Goal: Task Accomplishment & Management: Use online tool/utility

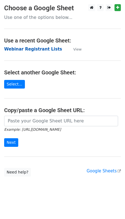
click at [30, 49] on strong "Webinar Registrant Lists" at bounding box center [33, 49] width 58 height 5
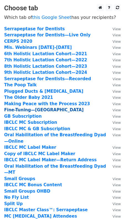
click at [25, 110] on strong "Fine-Tuning—[GEOGRAPHIC_DATA]" at bounding box center [44, 109] width 80 height 5
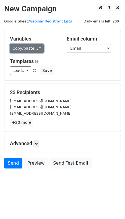
click at [32, 46] on link "Copy/paste..." at bounding box center [27, 48] width 34 height 9
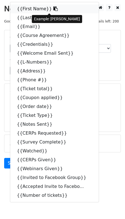
click at [31, 7] on link "{{First Name}}" at bounding box center [54, 8] width 89 height 9
